Goal: Task Accomplishment & Management: Use online tool/utility

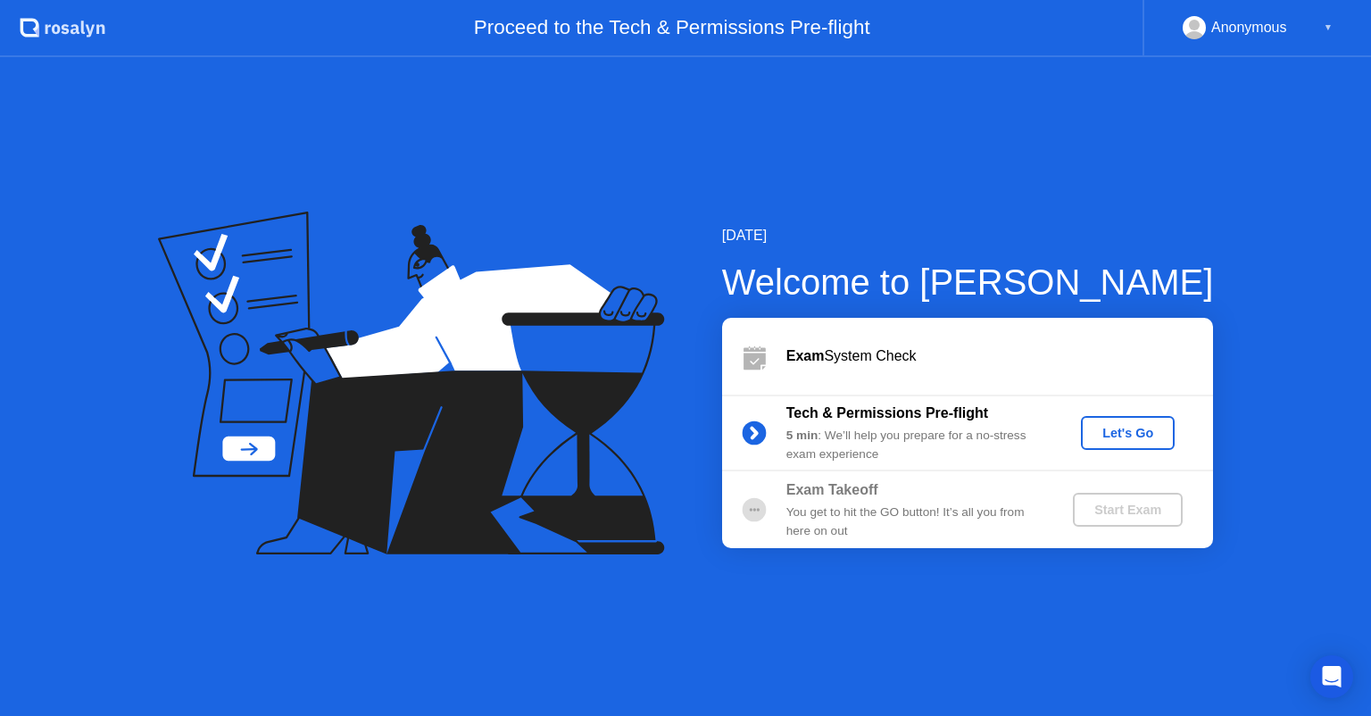
click at [1114, 431] on div "Let's Go" at bounding box center [1127, 433] width 79 height 14
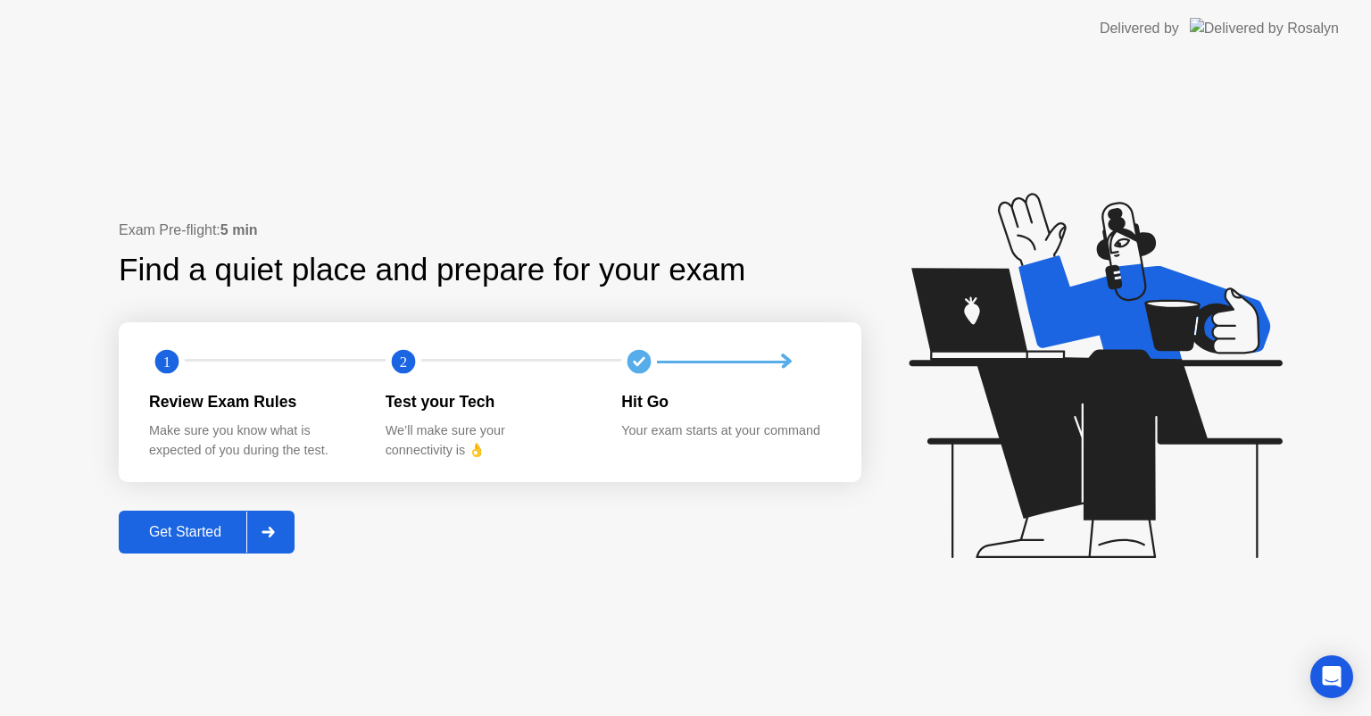
click at [476, 114] on div "Exam Pre-flight: 5 min Find a quiet place and prepare for your exam 1 2 Review …" at bounding box center [685, 386] width 1371 height 659
click at [217, 532] on div "Get Started" at bounding box center [185, 532] width 122 height 16
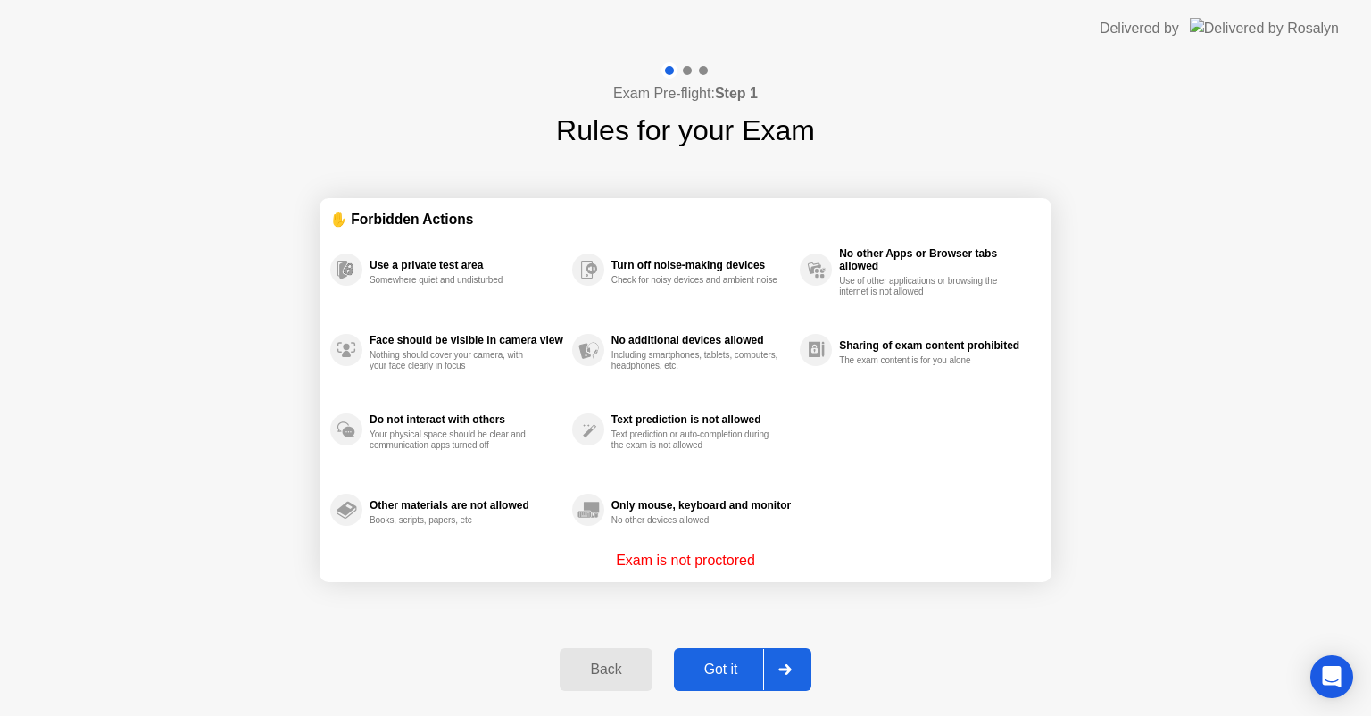
click at [726, 662] on div "Got it" at bounding box center [721, 670] width 84 height 16
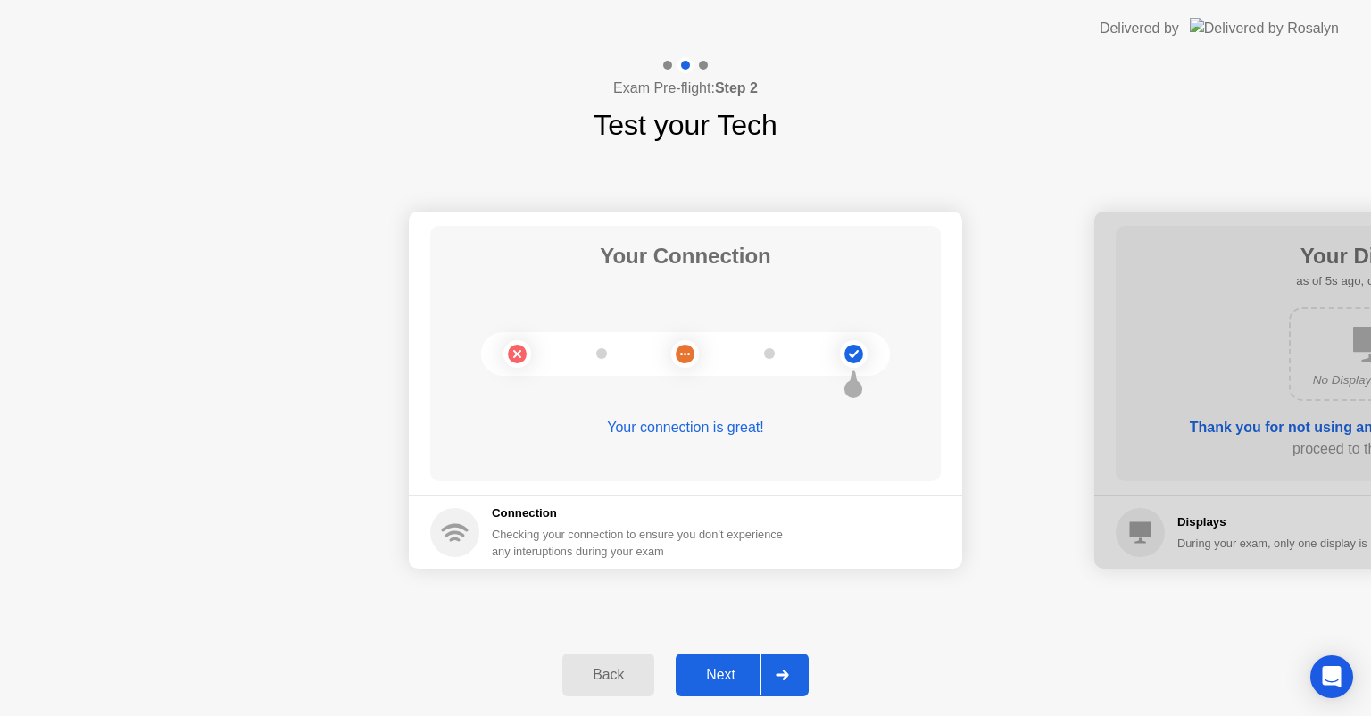
click at [721, 679] on div "Next" at bounding box center [720, 675] width 79 height 16
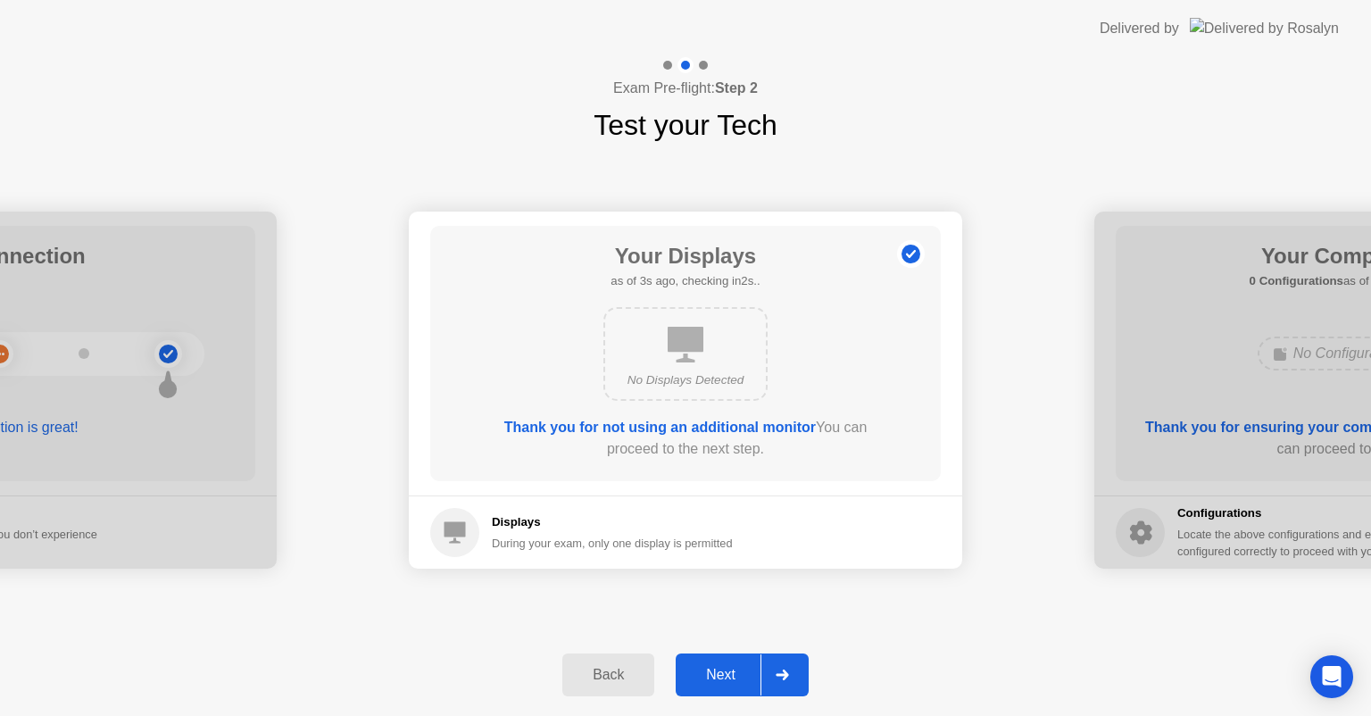
click at [755, 662] on button "Next" at bounding box center [742, 675] width 133 height 43
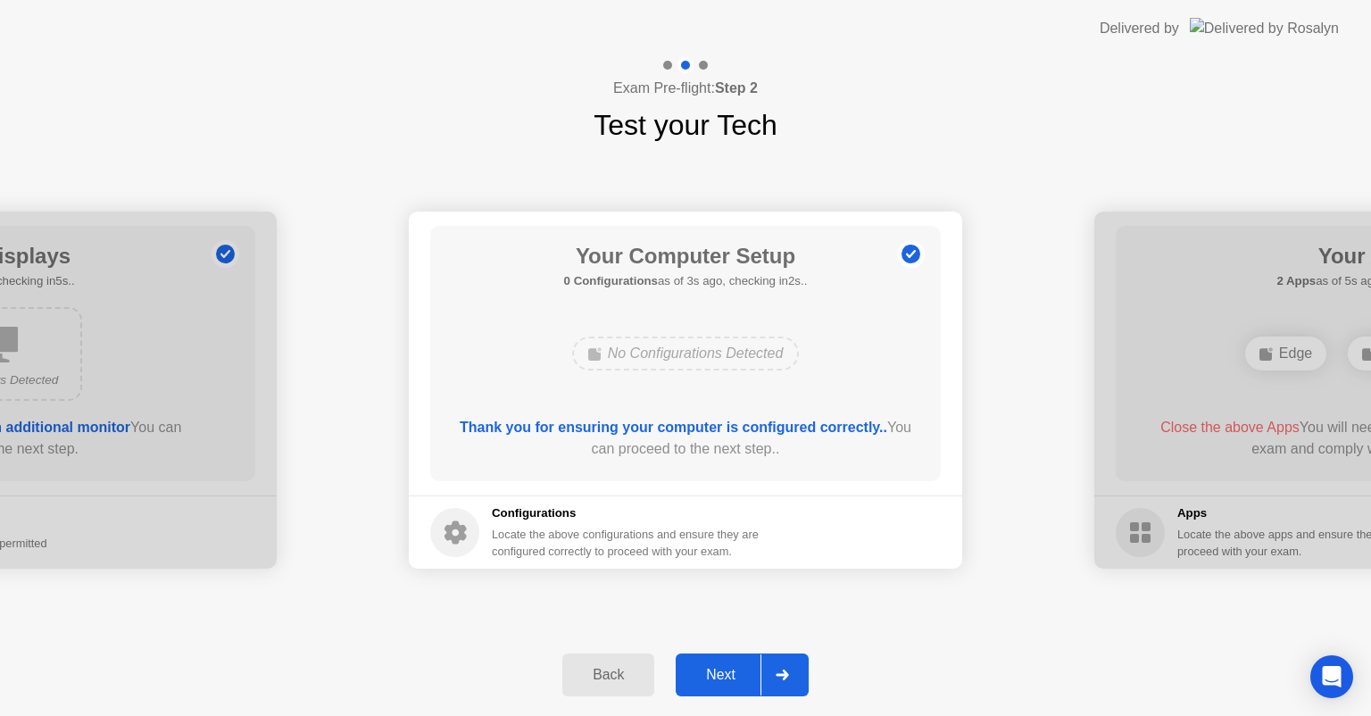
click at [755, 662] on button "Next" at bounding box center [742, 675] width 133 height 43
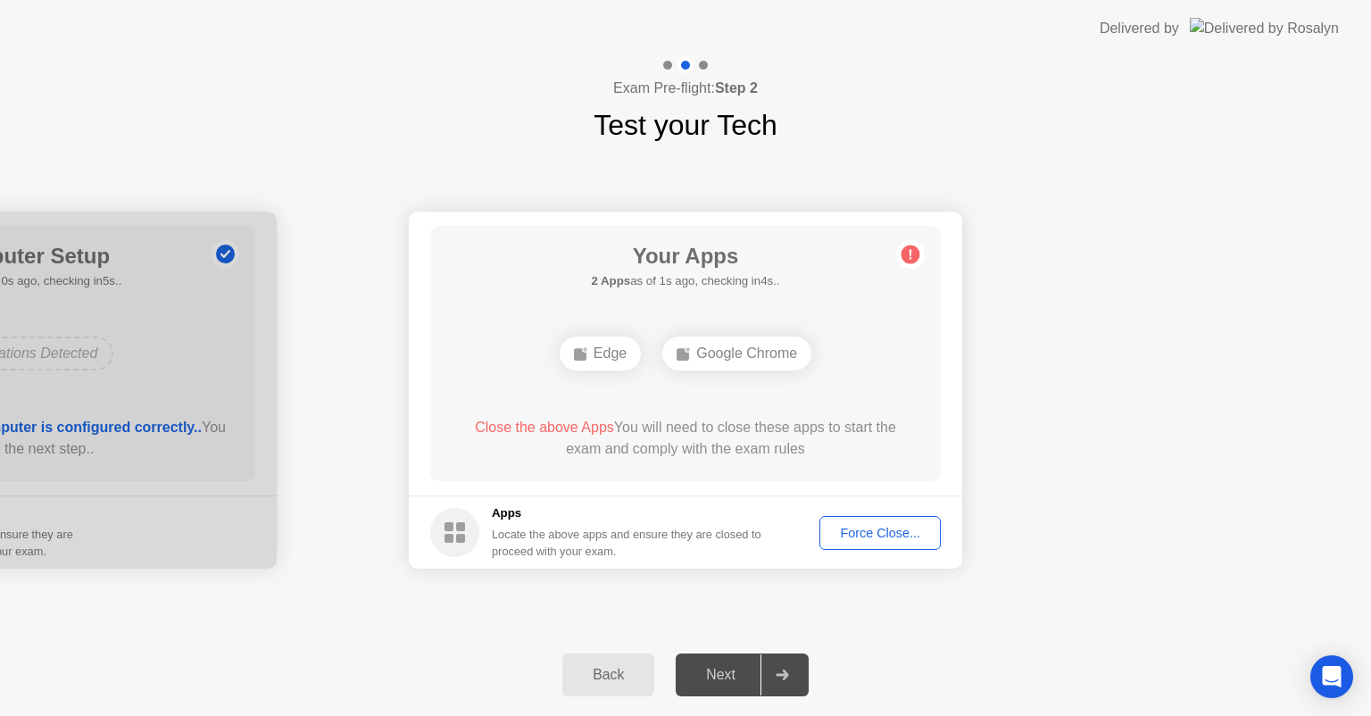
click at [595, 356] on div "Edge" at bounding box center [600, 354] width 81 height 34
click at [697, 354] on div "Google Chrome" at bounding box center [736, 354] width 149 height 34
click at [750, 361] on div "Google Chrome" at bounding box center [736, 354] width 149 height 34
click at [861, 532] on div "Force Close..." at bounding box center [880, 533] width 109 height 14
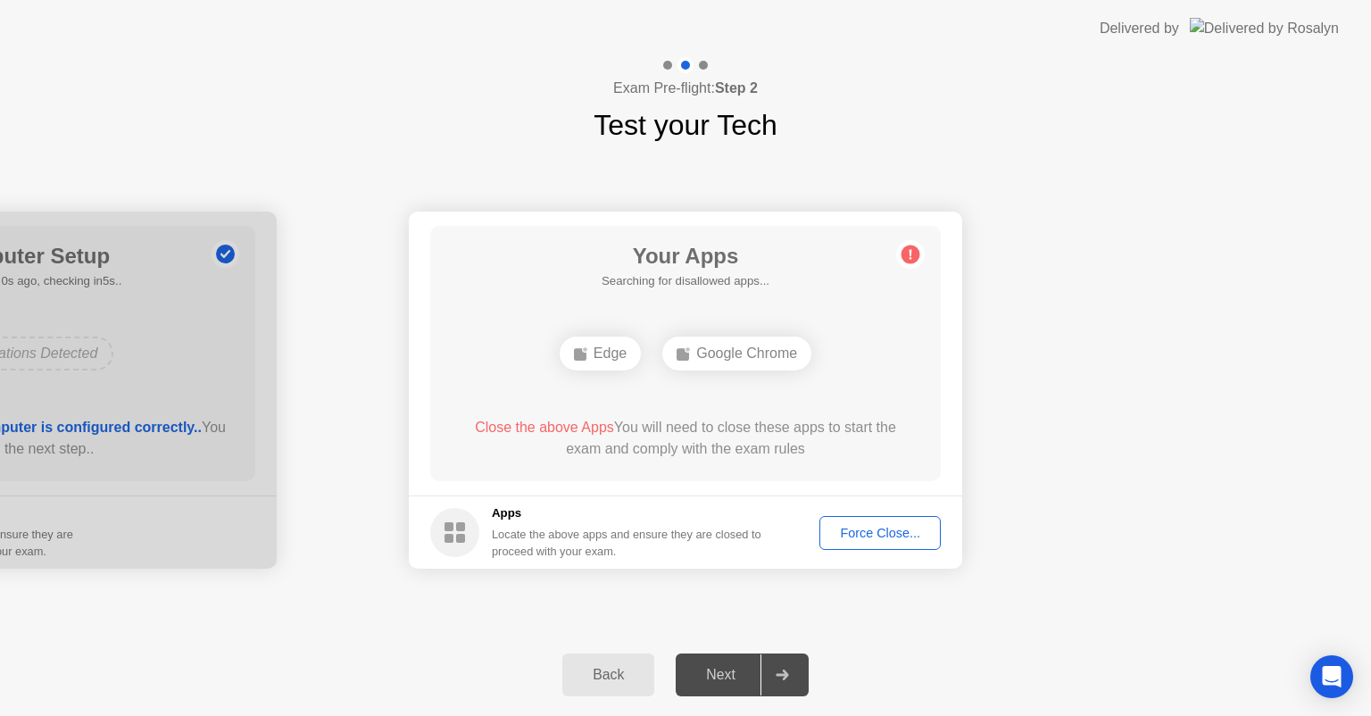
click at [873, 521] on button "Force Close..." at bounding box center [880, 533] width 121 height 34
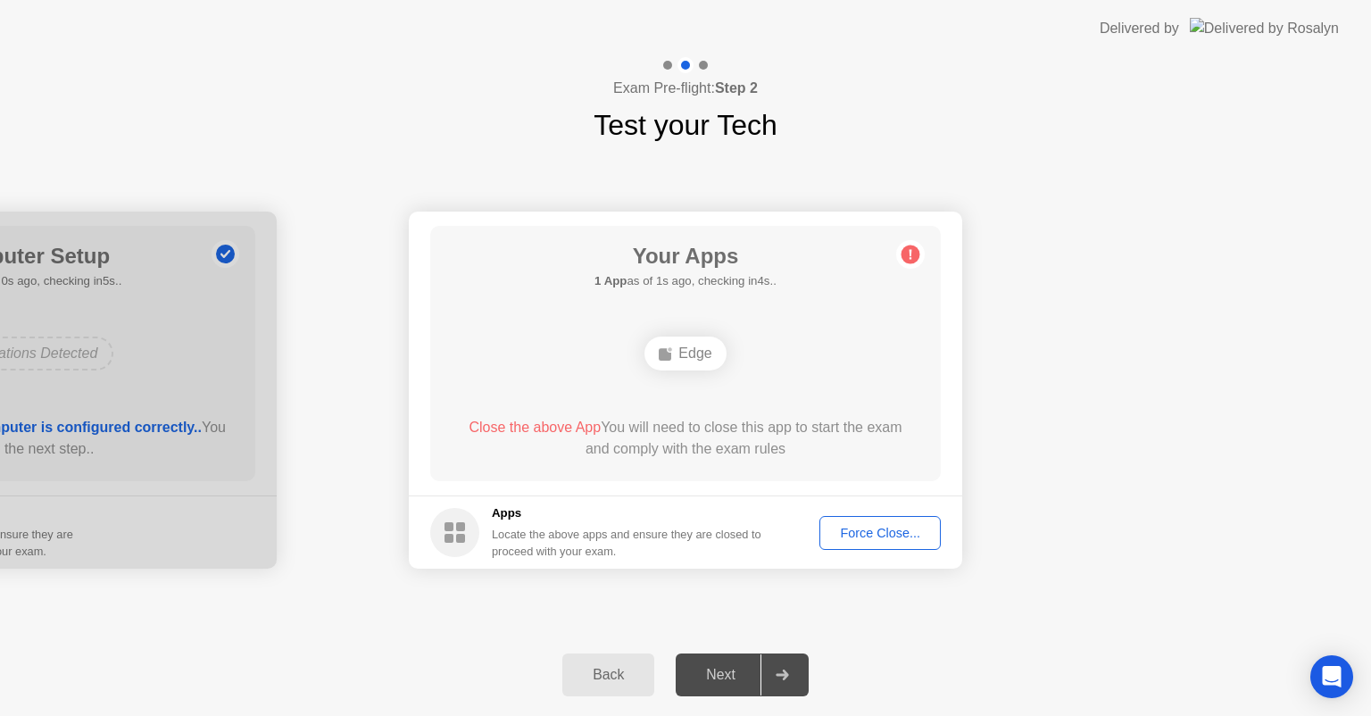
click at [875, 529] on div "Force Close..." at bounding box center [880, 533] width 109 height 14
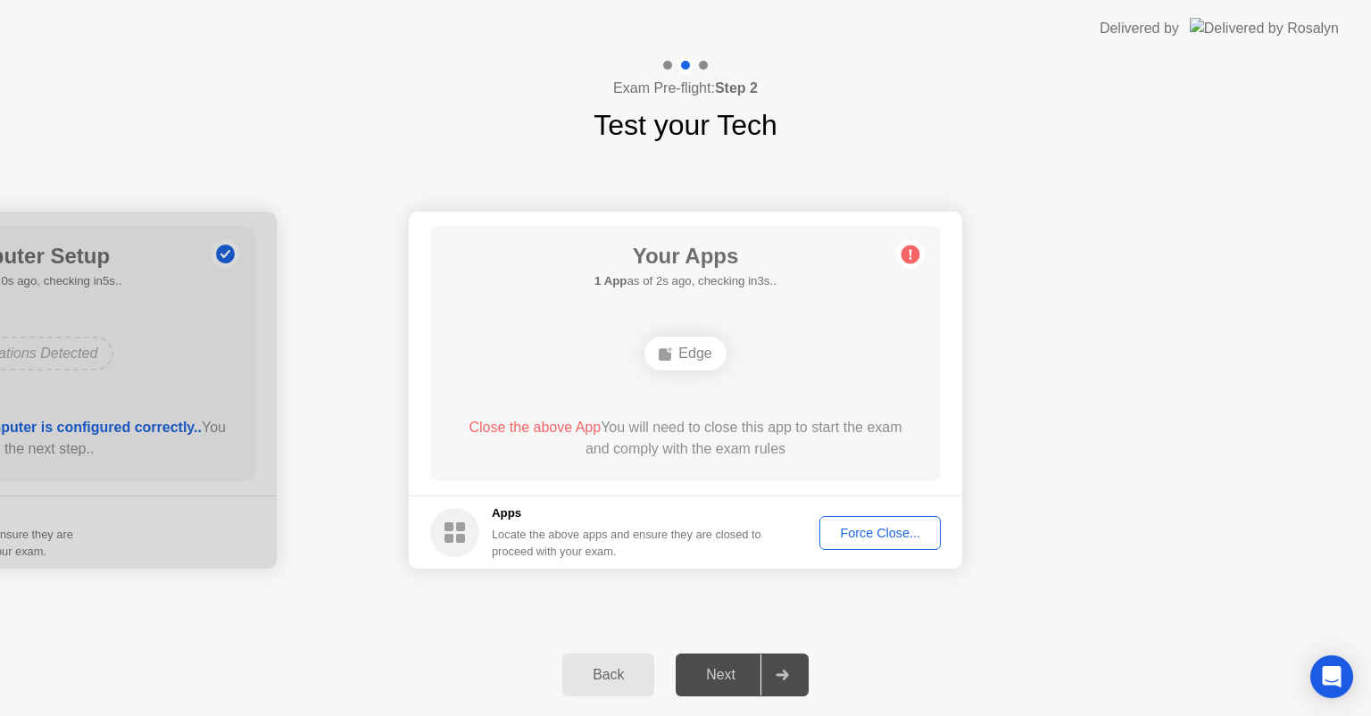
drag, startPoint x: 881, startPoint y: 535, endPoint x: 879, endPoint y: 546, distance: 11.7
click at [879, 546] on button "Force Close..." at bounding box center [880, 533] width 121 height 34
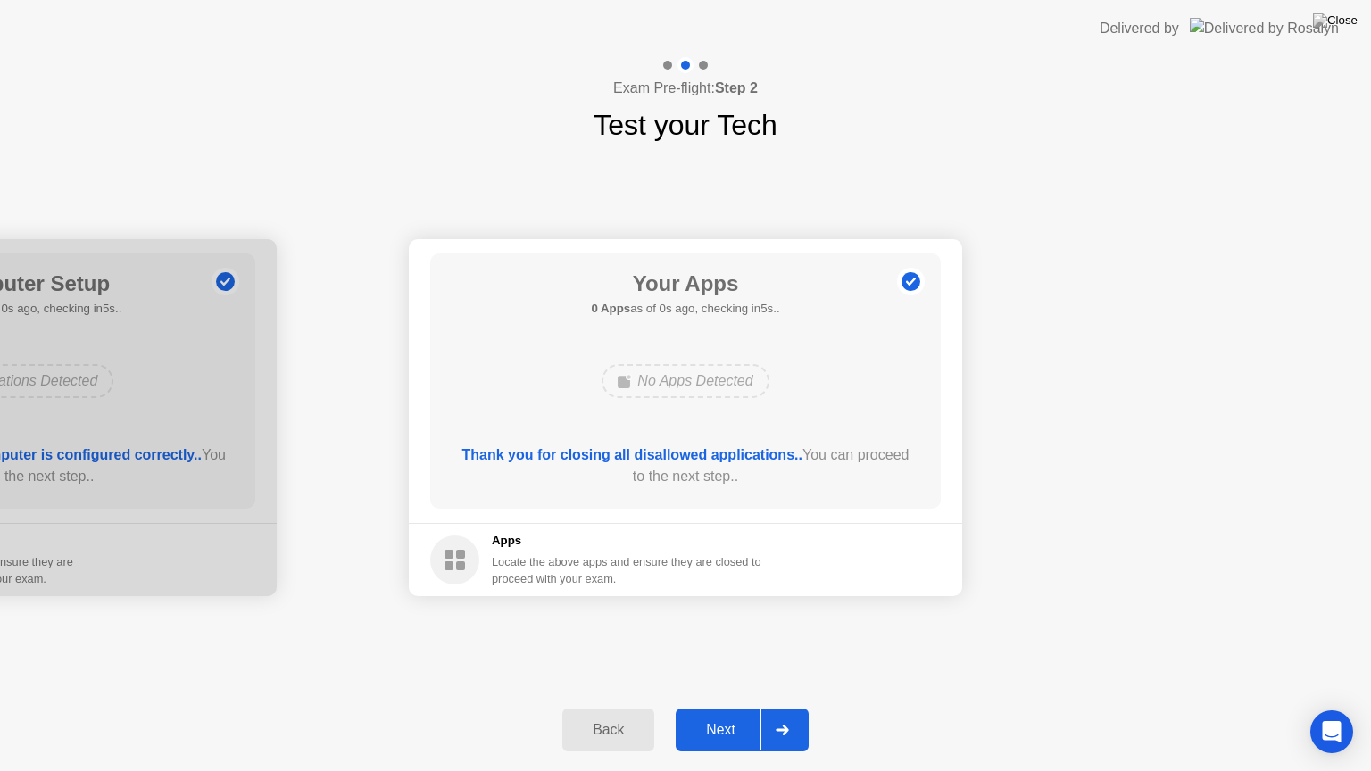
click at [745, 715] on div "Next" at bounding box center [720, 730] width 79 height 16
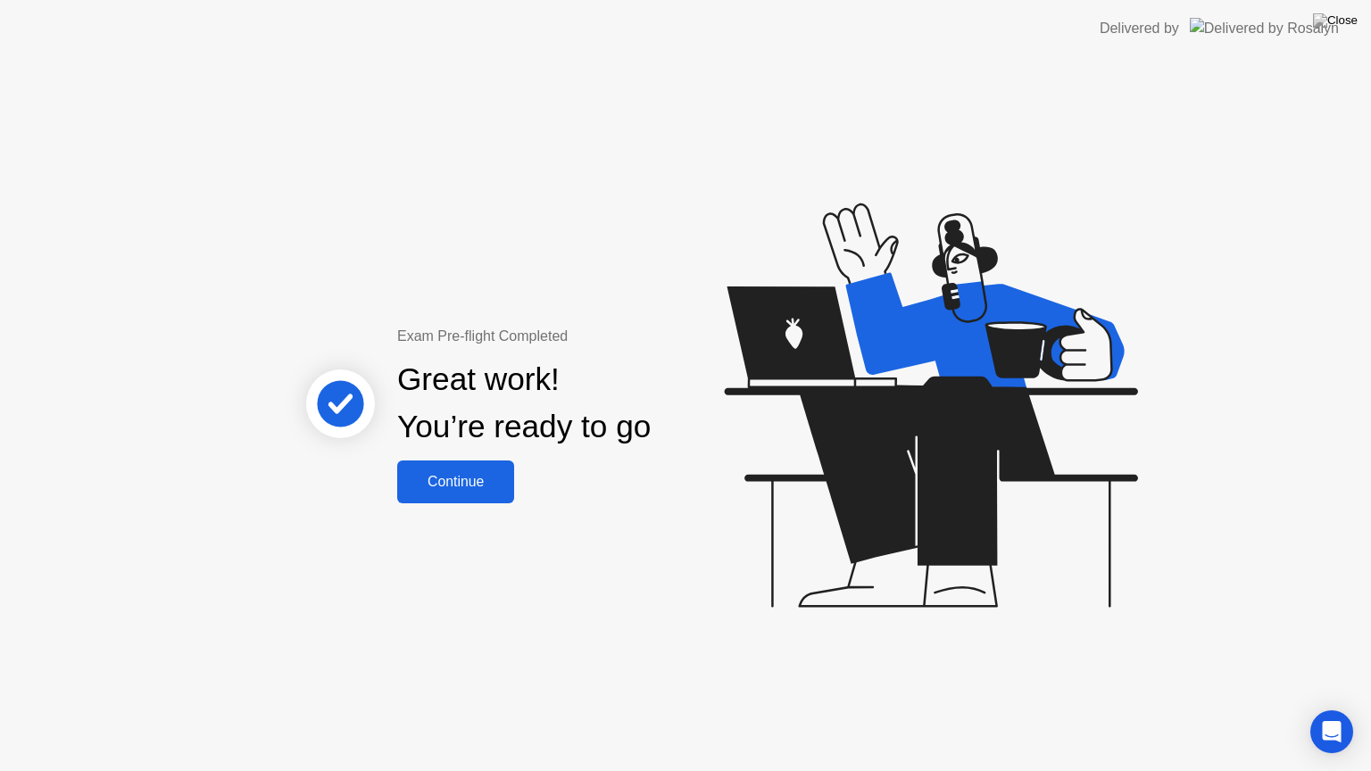
click at [468, 469] on button "Continue" at bounding box center [455, 482] width 117 height 43
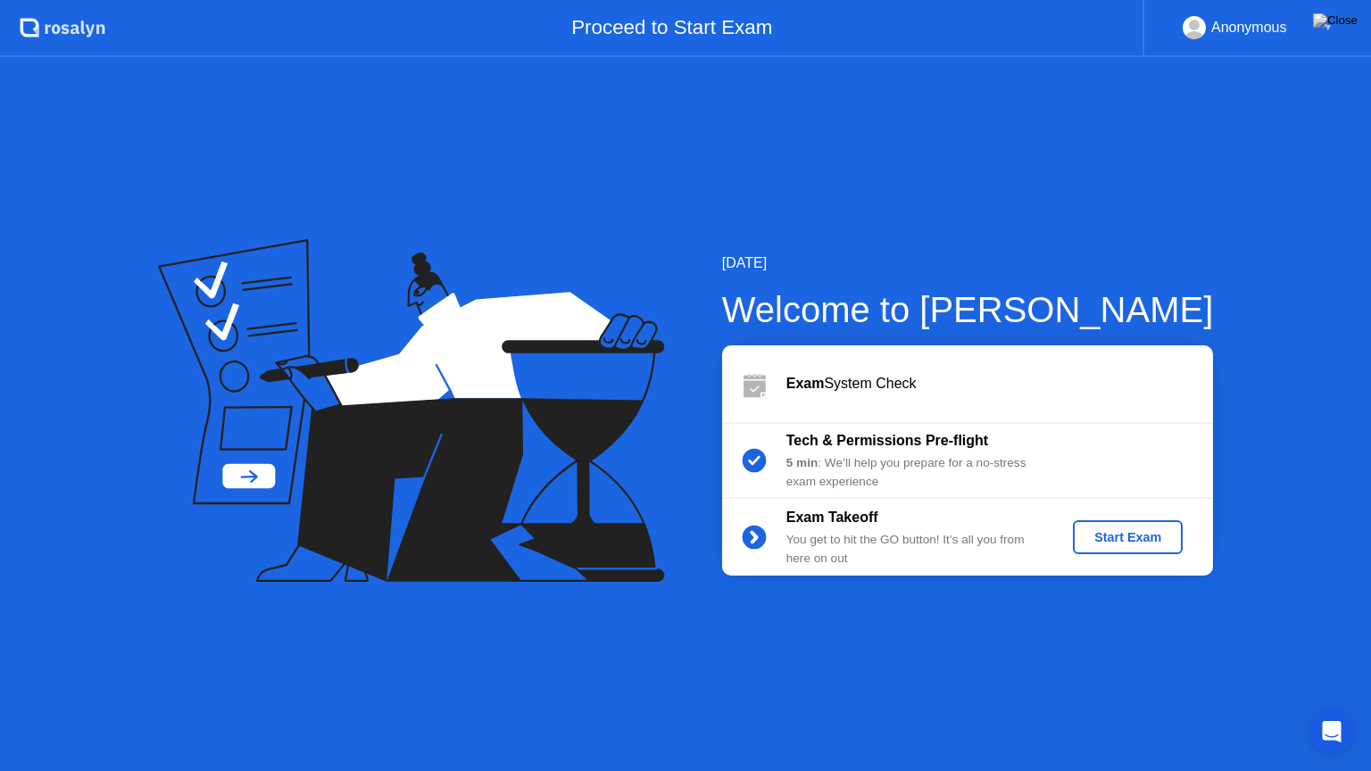
click at [1129, 532] on div "Start Exam" at bounding box center [1128, 537] width 96 height 14
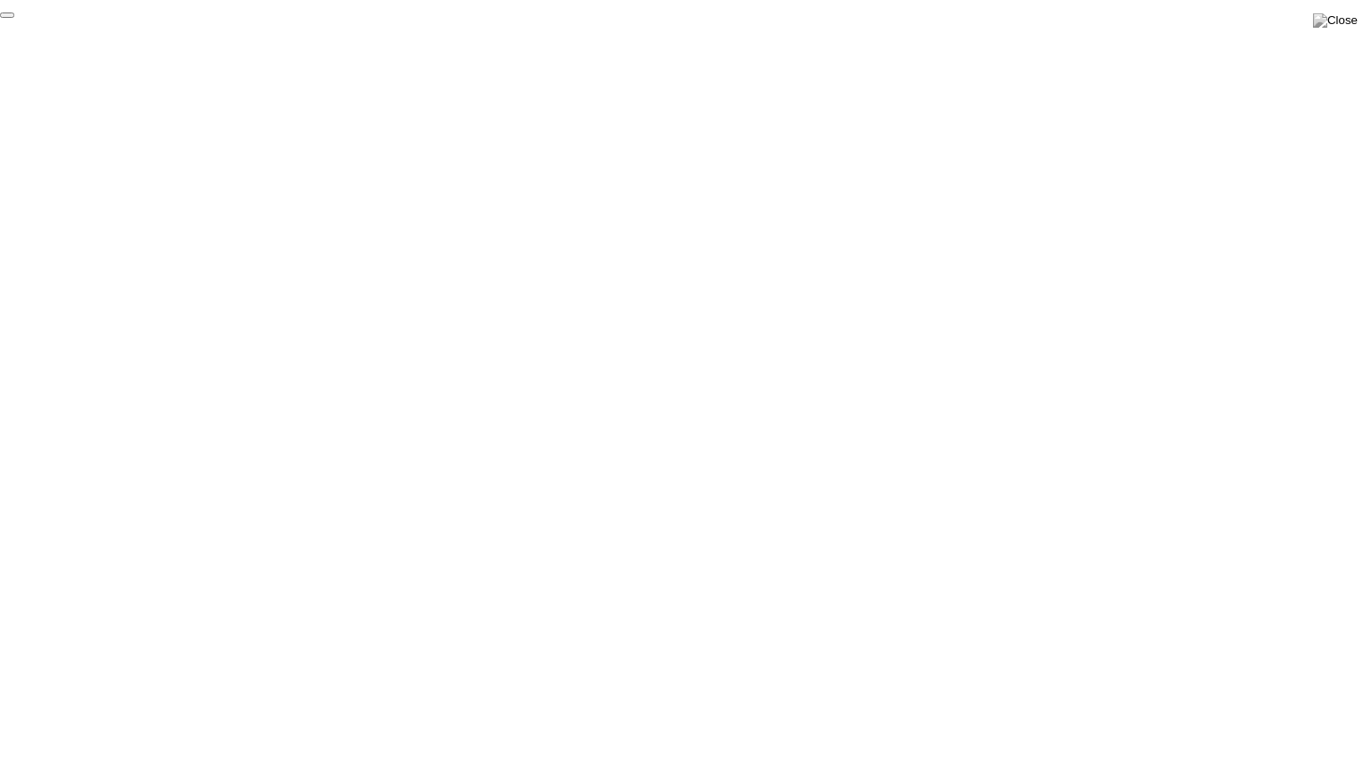
click div "End Proctoring Session"
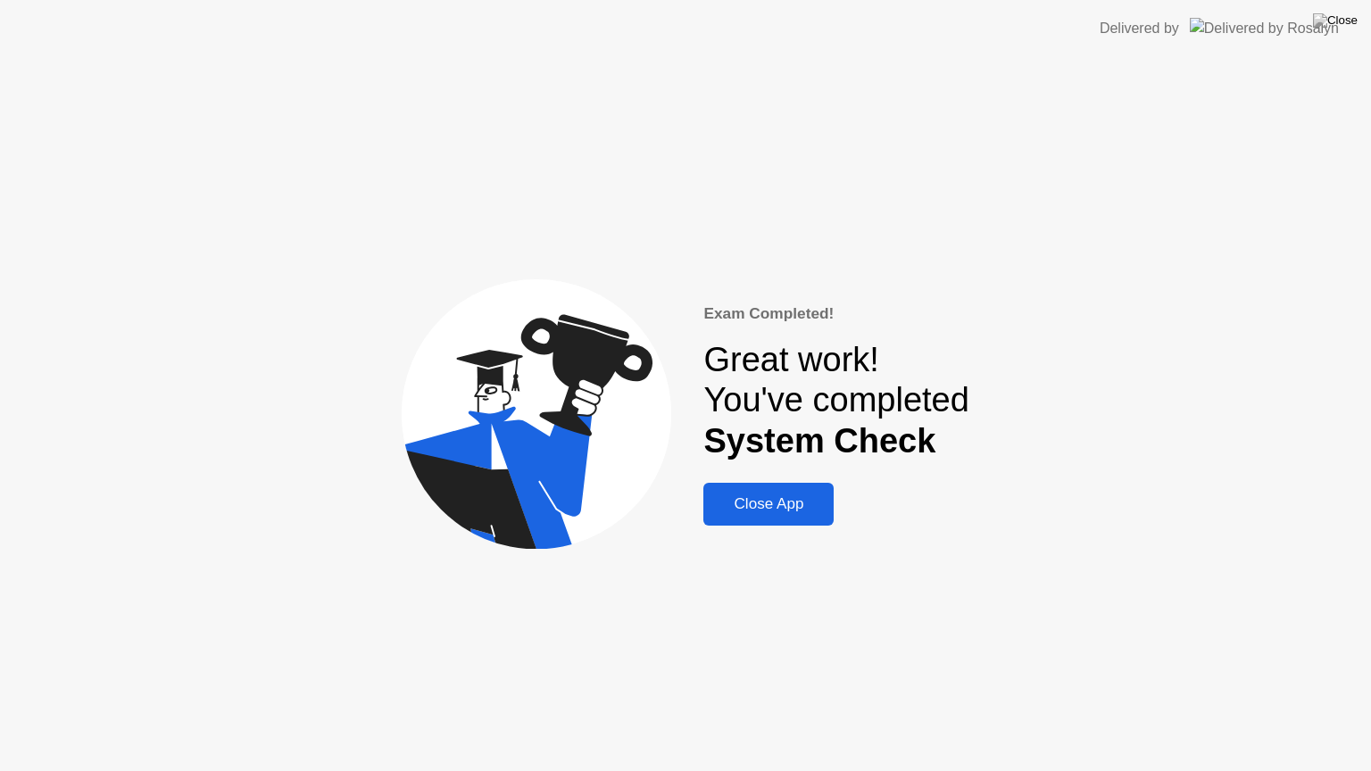
click at [774, 496] on div "Close App" at bounding box center [769, 505] width 120 height 18
